Goal: Task Accomplishment & Management: Manage account settings

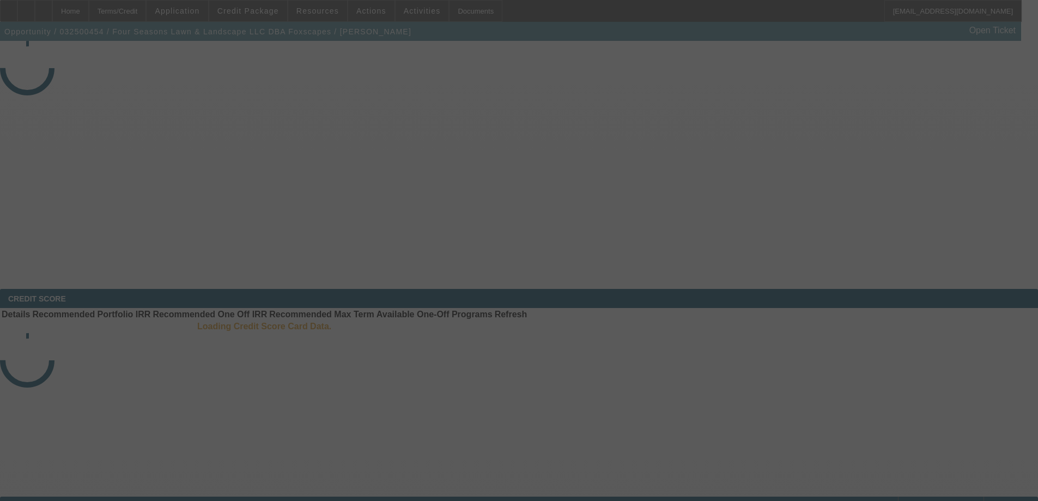
select select "3"
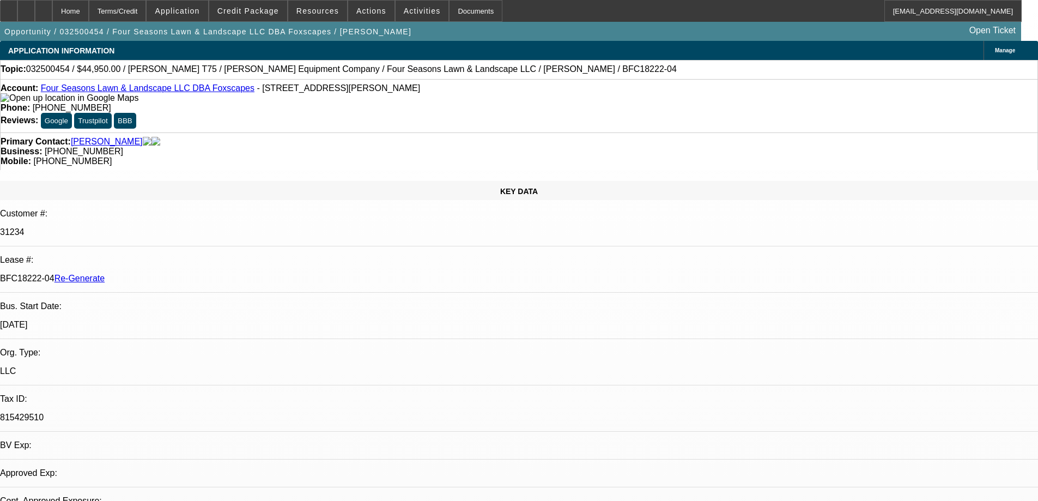
select select "0"
select select "6"
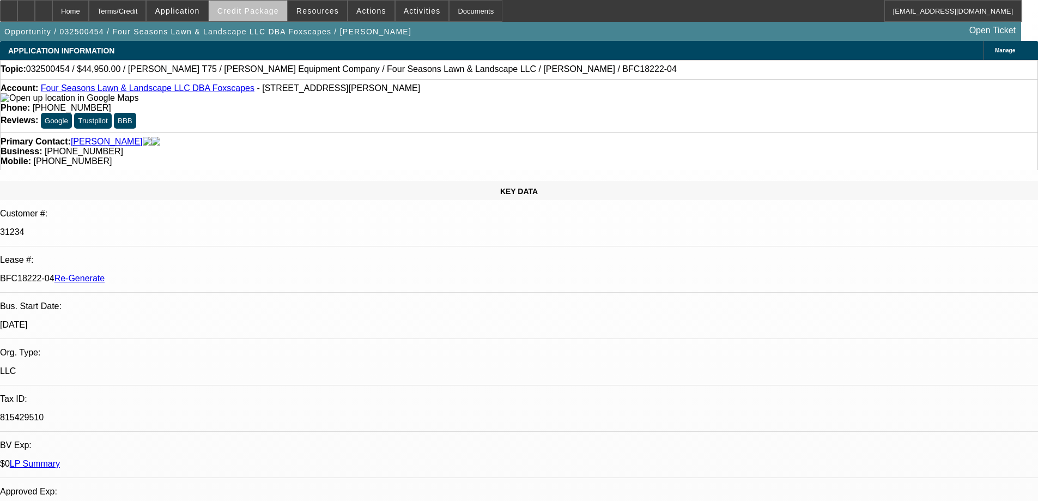
click at [276, 16] on span at bounding box center [248, 11] width 78 height 26
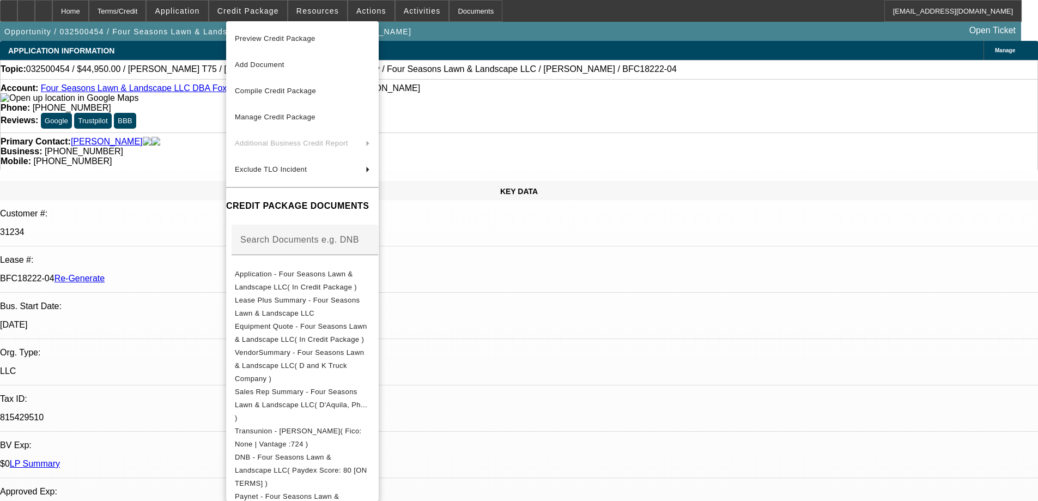
click at [323, 18] on div at bounding box center [519, 250] width 1038 height 501
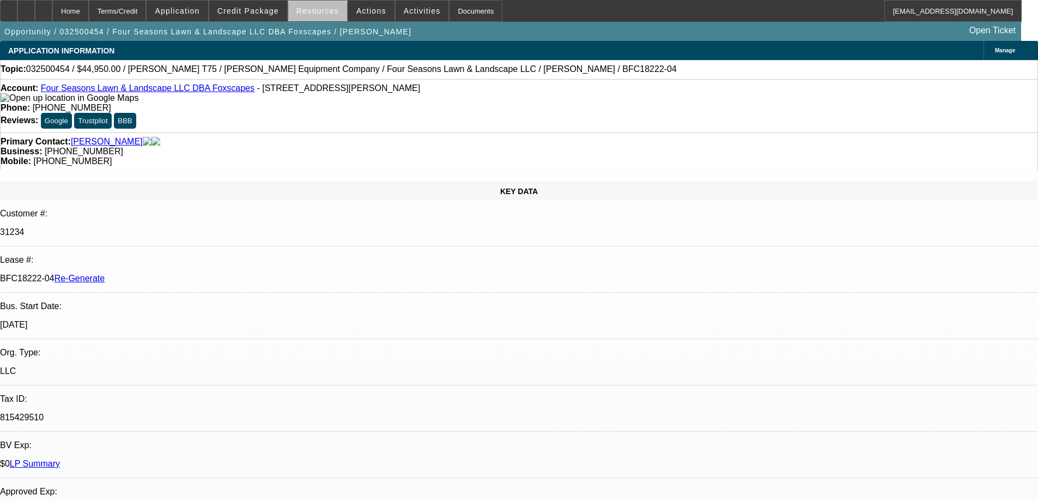
click at [321, 16] on span at bounding box center [317, 11] width 59 height 26
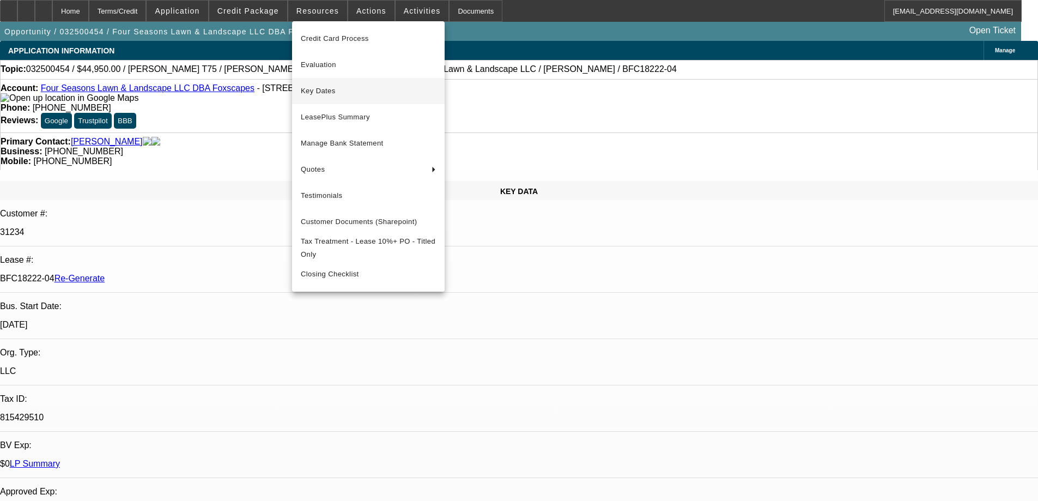
click at [337, 94] on span "Key Dates" at bounding box center [368, 90] width 135 height 13
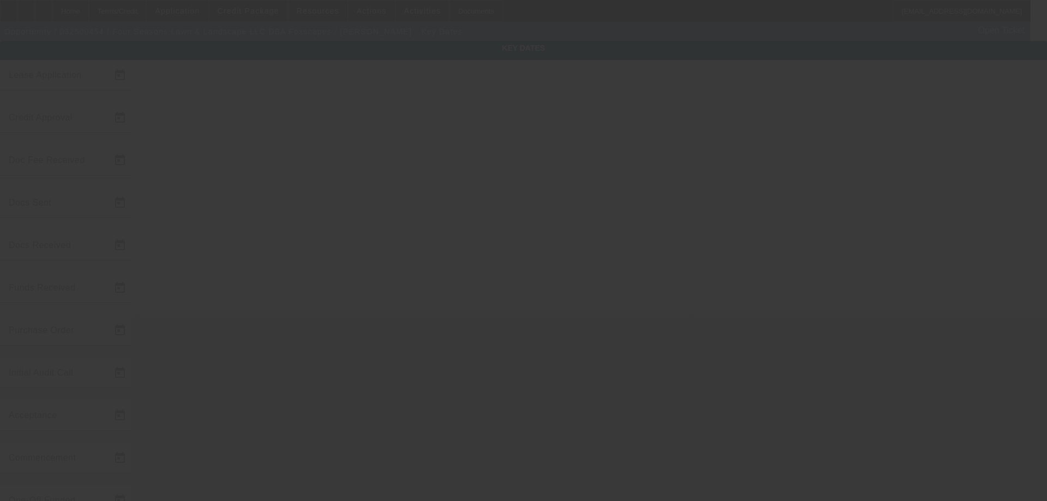
type input "[DATE]"
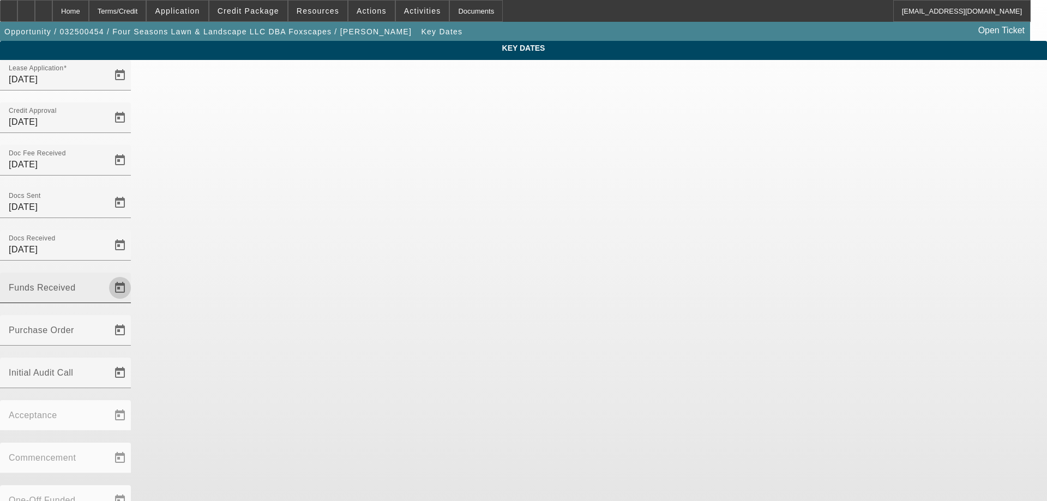
click at [131, 277] on button "Open calendar" at bounding box center [120, 288] width 22 height 22
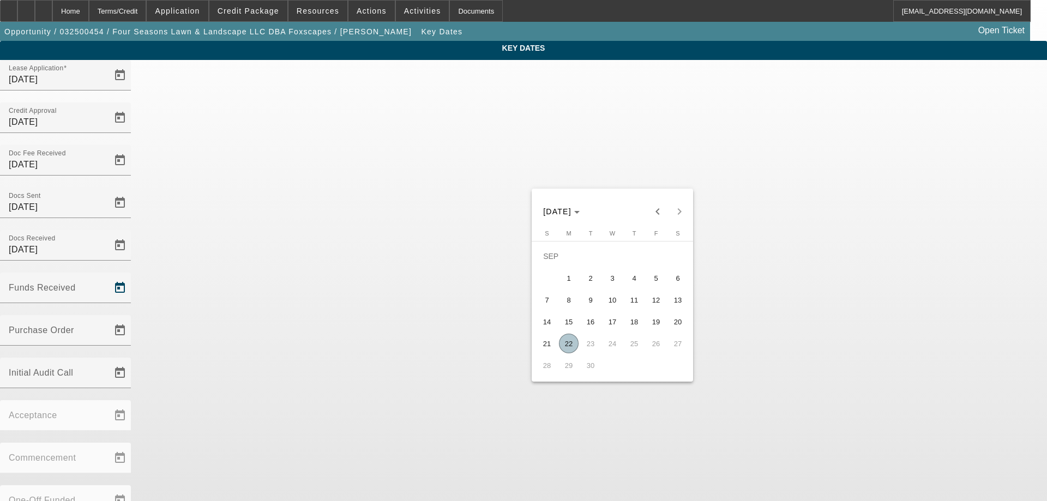
click at [573, 341] on span "22" at bounding box center [569, 344] width 20 height 20
type input "[DATE]"
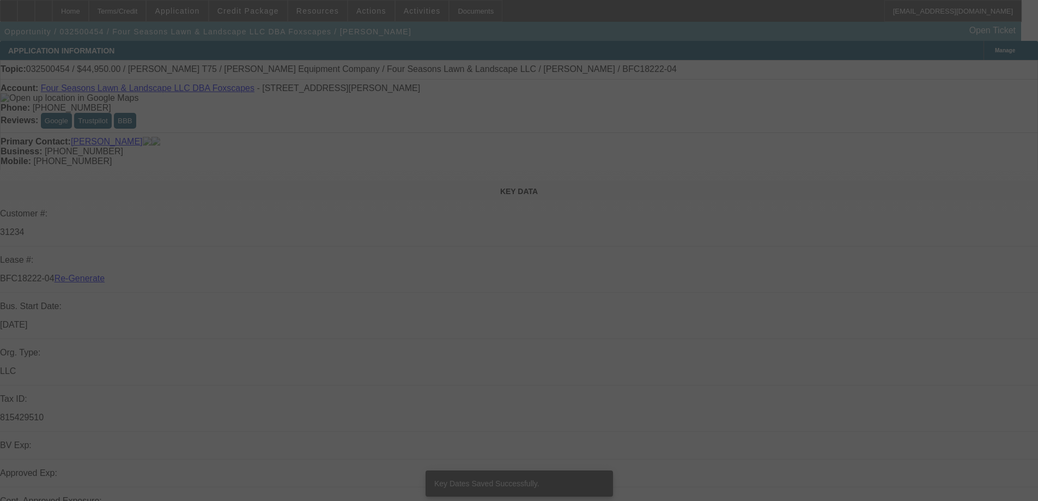
select select "3"
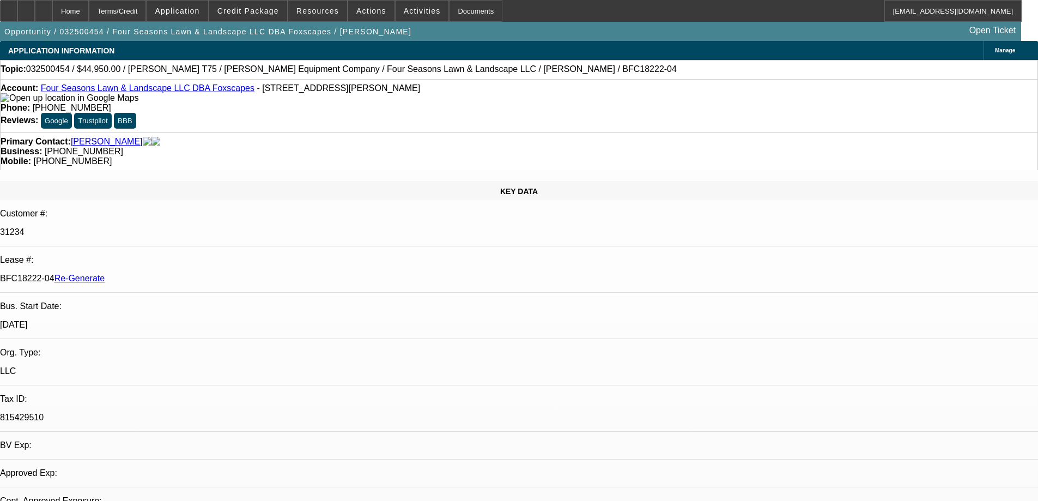
select select "0"
select select "6"
click at [462, 8] on div "Documents" at bounding box center [475, 11] width 53 height 22
